Goal: Task Accomplishment & Management: Complete application form

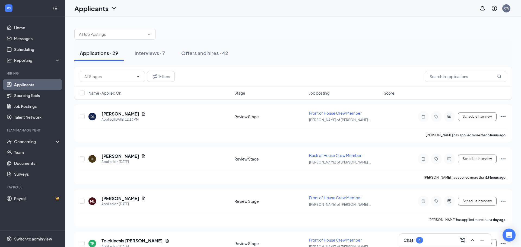
click at [37, 141] on div "Onboarding" at bounding box center [35, 141] width 42 height 5
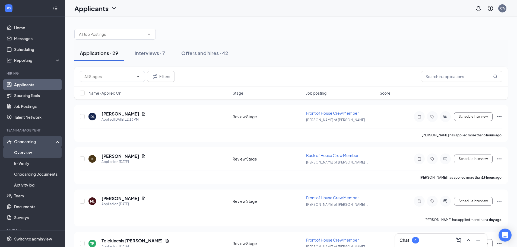
click at [45, 156] on link "Overview" at bounding box center [37, 152] width 46 height 11
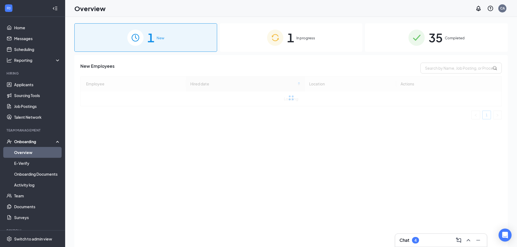
click at [300, 41] on div "1 In progress" at bounding box center [291, 37] width 143 height 28
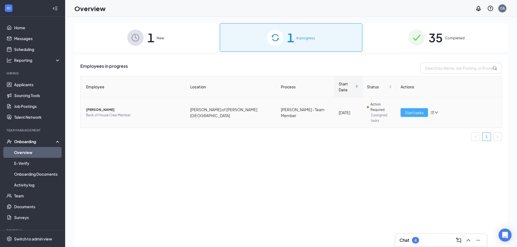
click at [411, 110] on span "Start tasks" at bounding box center [414, 113] width 19 height 6
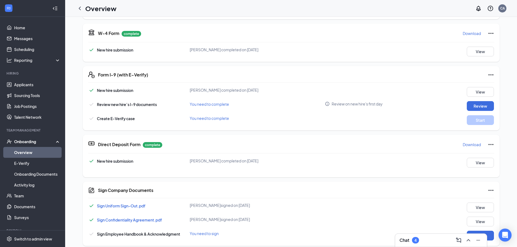
scroll to position [108, 0]
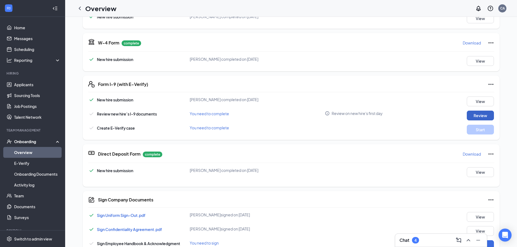
click at [476, 115] on button "Review" at bounding box center [480, 116] width 27 height 10
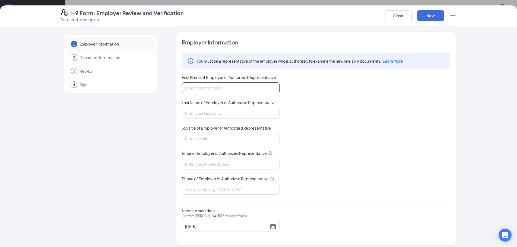
drag, startPoint x: 221, startPoint y: 85, endPoint x: 225, endPoint y: 86, distance: 4.1
click at [221, 85] on input "First Name of Employer or Authorized Representative" at bounding box center [231, 87] width 98 height 11
drag, startPoint x: 234, startPoint y: 85, endPoint x: 198, endPoint y: 91, distance: 36.0
click at [198, 92] on input "Camerpon" at bounding box center [231, 87] width 98 height 11
type input "[PERSON_NAME]"
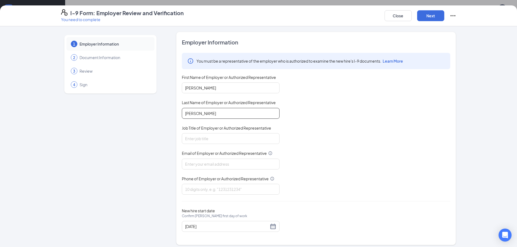
type input "[PERSON_NAME]"
type input "Manager"
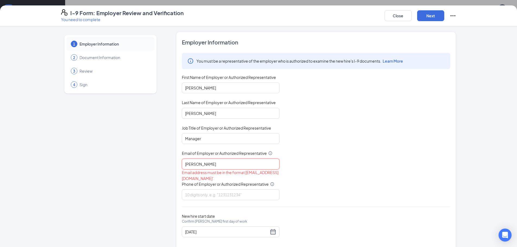
type input "[EMAIL_ADDRESS][DOMAIN_NAME]"
type input "8139491414"
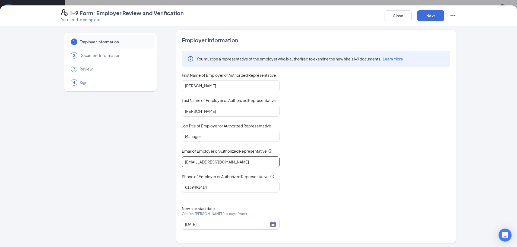
scroll to position [4, 0]
click at [429, 14] on button "Next" at bounding box center [430, 15] width 27 height 11
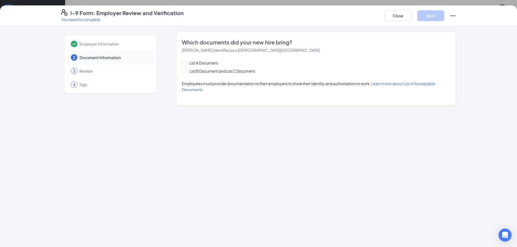
scroll to position [0, 0]
click at [244, 74] on div "List A Document List B Document and List C Document Employees must provide docu…" at bounding box center [316, 76] width 268 height 33
click at [246, 72] on span "List B Document and List C Document" at bounding box center [222, 71] width 70 height 6
click at [186, 72] on input "List B Document and List C Document" at bounding box center [184, 70] width 4 height 4
radio input "true"
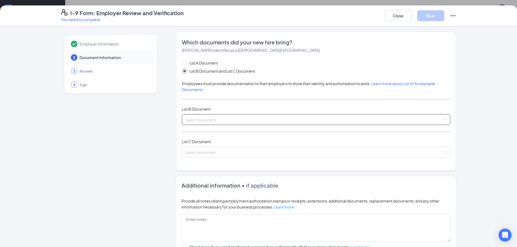
click at [260, 115] on input "search" at bounding box center [314, 118] width 258 height 8
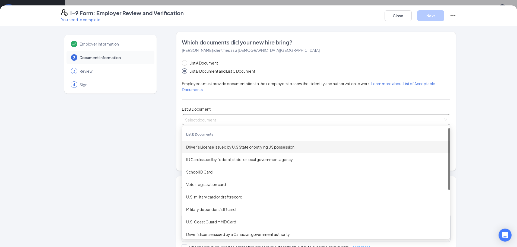
click at [257, 147] on div "Driver’s License issued by U.S State or outlying US possession" at bounding box center [316, 147] width 260 height 6
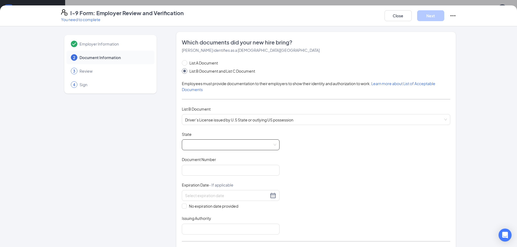
click at [236, 143] on span at bounding box center [230, 145] width 91 height 10
click at [232, 146] on span at bounding box center [230, 145] width 91 height 10
click at [207, 145] on span at bounding box center [230, 145] width 91 height 10
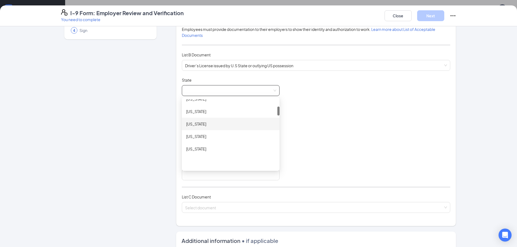
scroll to position [81, 0]
click at [214, 145] on div "[US_STATE]" at bounding box center [231, 149] width 98 height 12
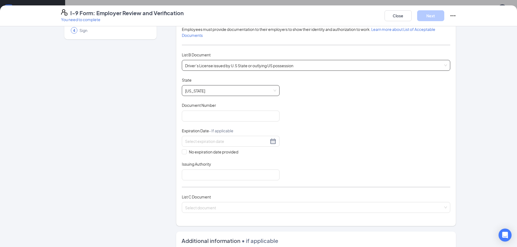
click at [267, 69] on span "Driver’s License issued by U.S State or outlying US possession" at bounding box center [316, 65] width 262 height 10
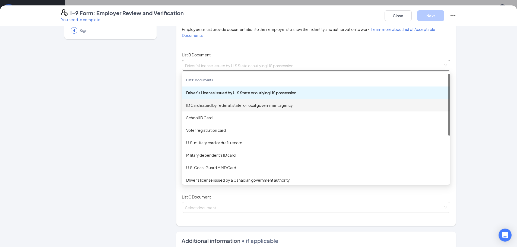
click at [261, 110] on div "ID Card issued by federal, state, or local government agency" at bounding box center [316, 105] width 268 height 12
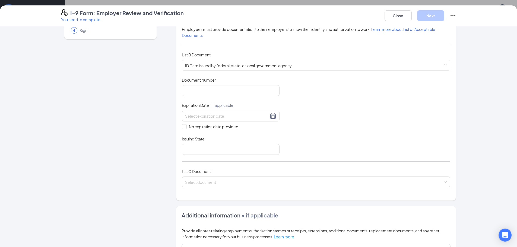
drag, startPoint x: 218, startPoint y: 69, endPoint x: 236, endPoint y: 78, distance: 20.6
click at [218, 69] on span "ID Card issued by federal, state, or local government agency" at bounding box center [316, 65] width 262 height 10
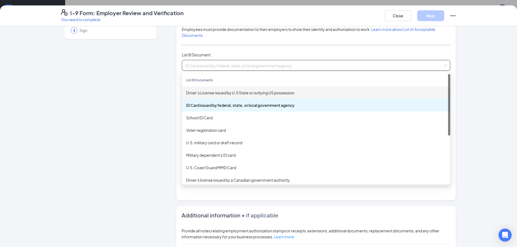
click at [234, 92] on div "Driver’s License issued by U.S State or outlying US possession" at bounding box center [316, 93] width 260 height 6
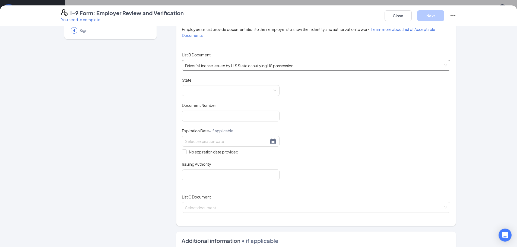
click at [218, 101] on div "Document Title Driver’s License issued by U.S State or outlying US possession S…" at bounding box center [316, 128] width 268 height 103
click at [227, 94] on span at bounding box center [230, 90] width 91 height 10
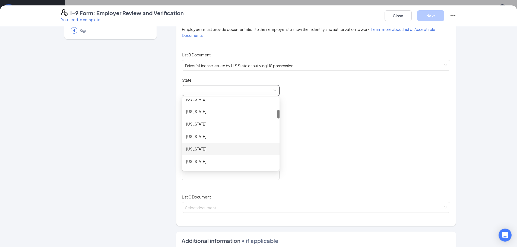
click at [209, 146] on div "[US_STATE]" at bounding box center [230, 149] width 89 height 6
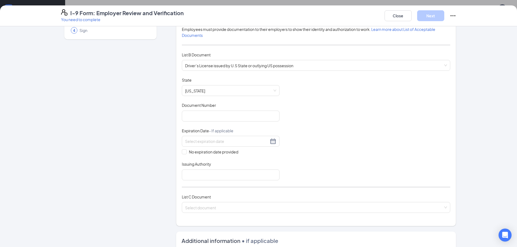
click at [204, 109] on div "Document Number" at bounding box center [231, 107] width 98 height 8
click at [221, 111] on input "Document Number" at bounding box center [231, 116] width 98 height 11
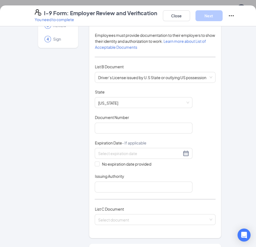
scroll to position [54, 0]
click at [131, 123] on input "Document Number" at bounding box center [144, 128] width 98 height 11
type input "M324418018820"
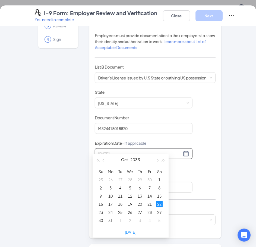
click at [158, 203] on div "22" at bounding box center [159, 204] width 7 height 7
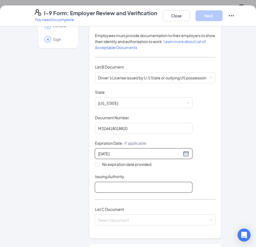
type input "[DATE]"
click at [155, 182] on input "Issuing Authority" at bounding box center [144, 187] width 98 height 11
type input "[US_STATE]"
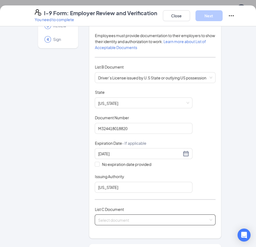
click at [135, 215] on input "search" at bounding box center [153, 219] width 110 height 8
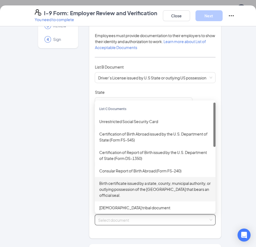
scroll to position [27, 0]
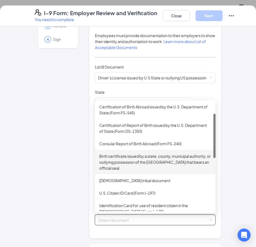
click at [149, 158] on div "Birth certificate issued by a state, county, municipal authority, or outlying p…" at bounding box center [155, 162] width 112 height 18
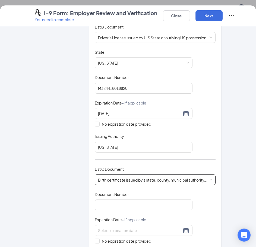
scroll to position [108, 0]
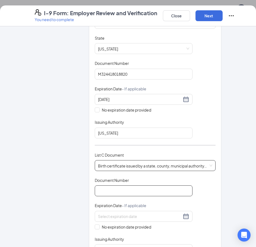
click at [133, 186] on input "Document Number" at bounding box center [144, 190] width 98 height 11
type input "[PHONE_NUMBER]"
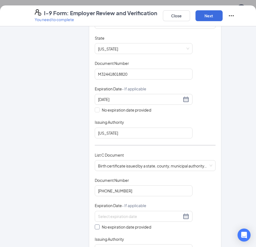
click at [122, 224] on span "No expiration date provided" at bounding box center [127, 227] width 54 height 6
click at [98, 224] on input "No expiration date provided" at bounding box center [97, 226] width 4 height 4
checkbox input "true"
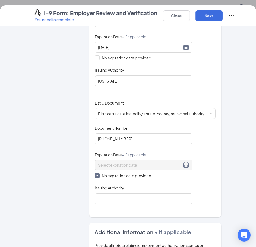
scroll to position [162, 0]
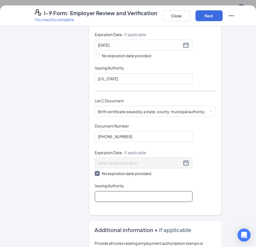
click at [155, 191] on input "Issuing Authority" at bounding box center [144, 196] width 98 height 11
type input "Office Of Vital Statistics"
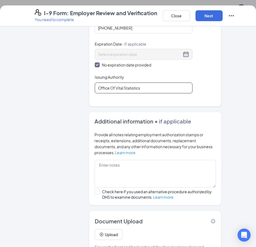
scroll to position [286, 0]
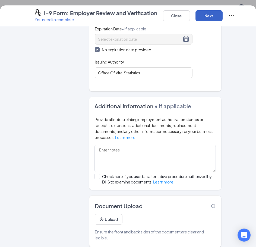
drag, startPoint x: 211, startPoint y: 17, endPoint x: 209, endPoint y: 18, distance: 2.9
click at [211, 17] on button "Next" at bounding box center [208, 15] width 27 height 11
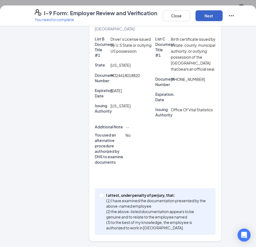
scroll to position [153, 0]
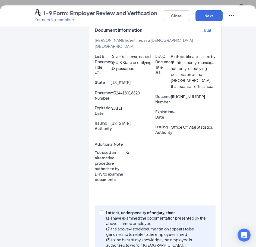
drag, startPoint x: 120, startPoint y: 198, endPoint x: 140, endPoint y: 182, distance: 25.9
click at [120, 215] on p "(1) I have examined the documentation presented by the above-named employee" at bounding box center [157, 220] width 103 height 11
drag, startPoint x: 100, startPoint y: 197, endPoint x: 101, endPoint y: 194, distance: 3.6
click at [100, 210] on span at bounding box center [101, 212] width 5 height 5
click at [100, 210] on input "I attest, under penalty of [PERSON_NAME], that: (1) I have examined the documen…" at bounding box center [101, 212] width 4 height 4
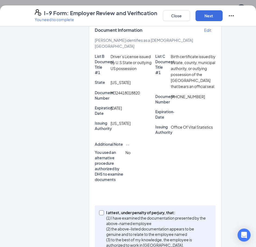
checkbox input "true"
click at [207, 19] on button "Next" at bounding box center [208, 15] width 27 height 11
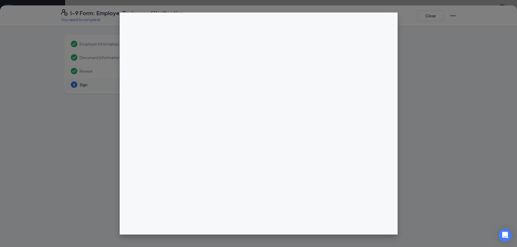
scroll to position [108, 0]
click at [262, 76] on div at bounding box center [316, 140] width 280 height 217
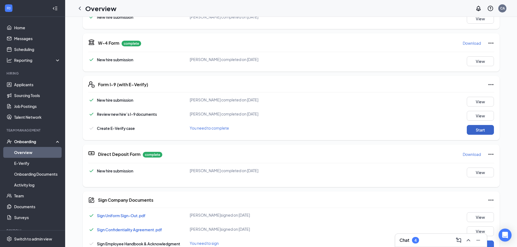
click at [477, 129] on button "Start" at bounding box center [480, 130] width 27 height 10
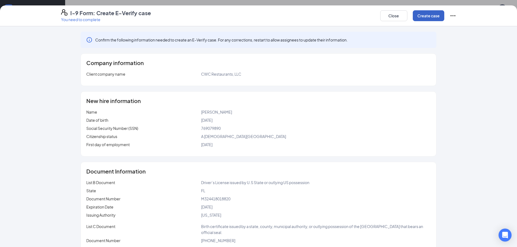
click at [427, 16] on button "Create case" at bounding box center [428, 15] width 31 height 11
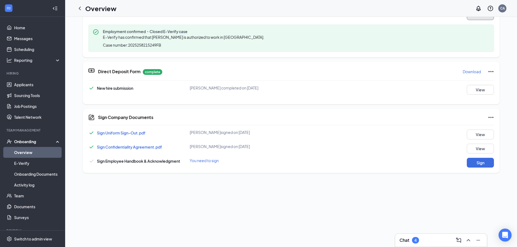
scroll to position [244, 0]
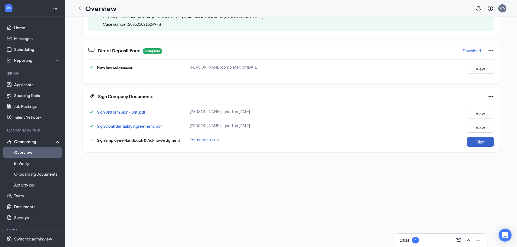
click at [477, 145] on button "Sign" at bounding box center [480, 142] width 27 height 10
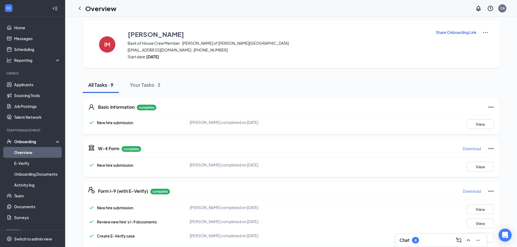
scroll to position [0, 0]
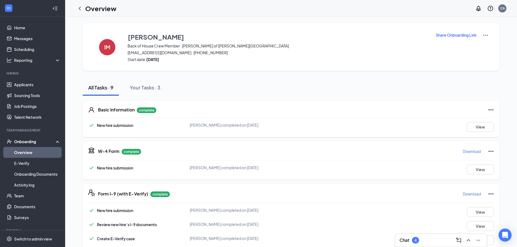
click at [51, 151] on link "Overview" at bounding box center [37, 152] width 46 height 11
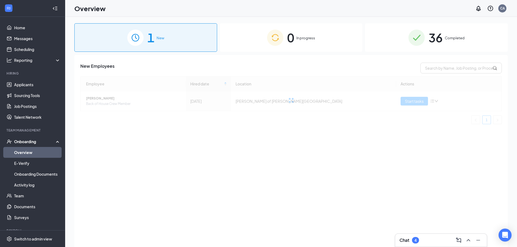
click at [401, 29] on div "36 Completed" at bounding box center [436, 37] width 143 height 28
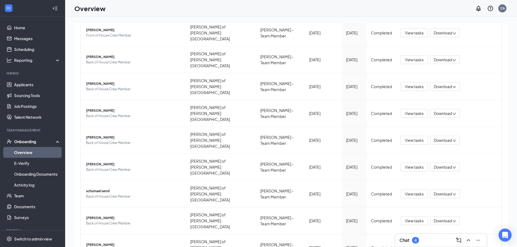
scroll to position [24, 0]
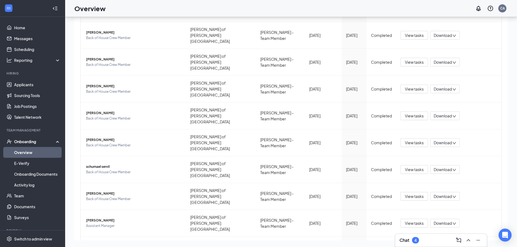
click at [483, 212] on div "Employee Location Process Onboarded date Start Date Status Actions [PERSON_NAME…" at bounding box center [290, 125] width 421 height 303
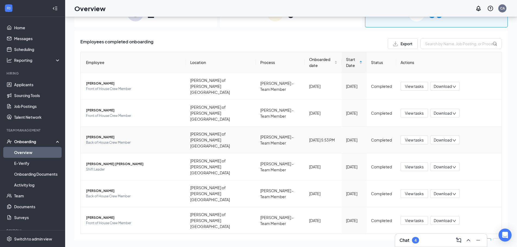
click at [448, 137] on span "Download" at bounding box center [442, 140] width 18 height 6
click at [450, 149] on div "Download files" at bounding box center [462, 150] width 59 height 7
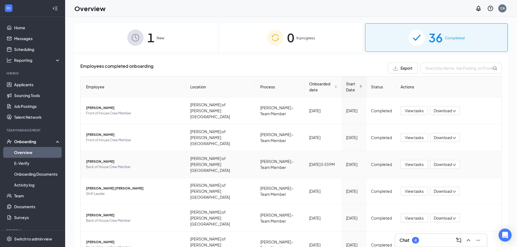
click at [155, 44] on div "1 New" at bounding box center [145, 37] width 143 height 28
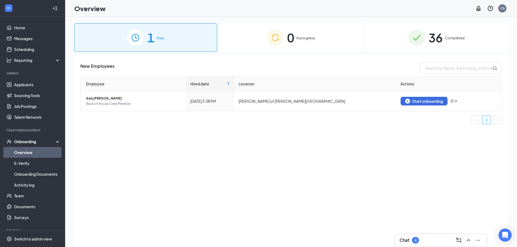
click at [424, 246] on div "Chat 4" at bounding box center [441, 240] width 92 height 13
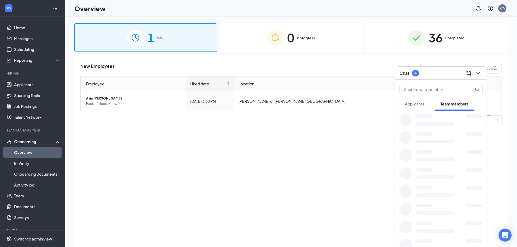
click at [342, 177] on div "New Employees Employee Hired date Location Actions [GEOGRAPHIC_DATA] [PERSON_NA…" at bounding box center [290, 158] width 433 height 206
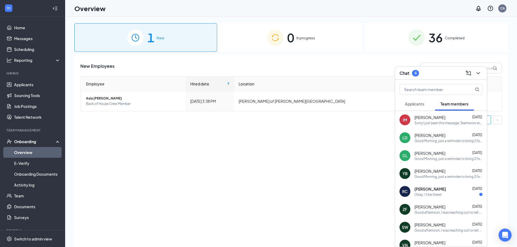
click at [456, 121] on div "Sorry I just seen this message, Teamworx will send a notification when there’s …" at bounding box center [448, 123] width 68 height 5
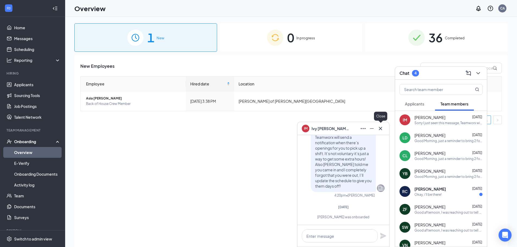
click at [384, 127] on button at bounding box center [380, 128] width 9 height 9
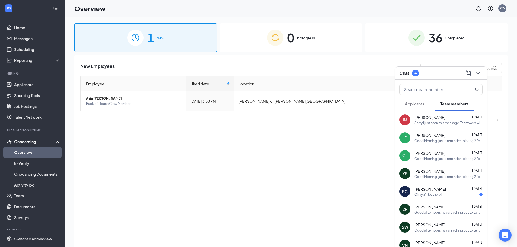
click at [449, 67] on div "Chat 4" at bounding box center [441, 73] width 92 height 13
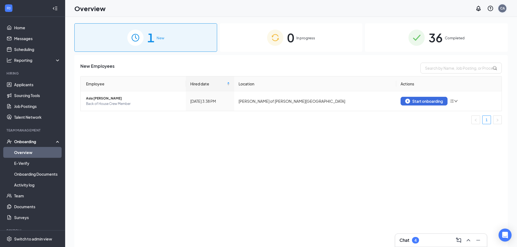
click at [500, 9] on div "CA" at bounding box center [502, 8] width 5 height 5
